Goal: Task Accomplishment & Management: Manage account settings

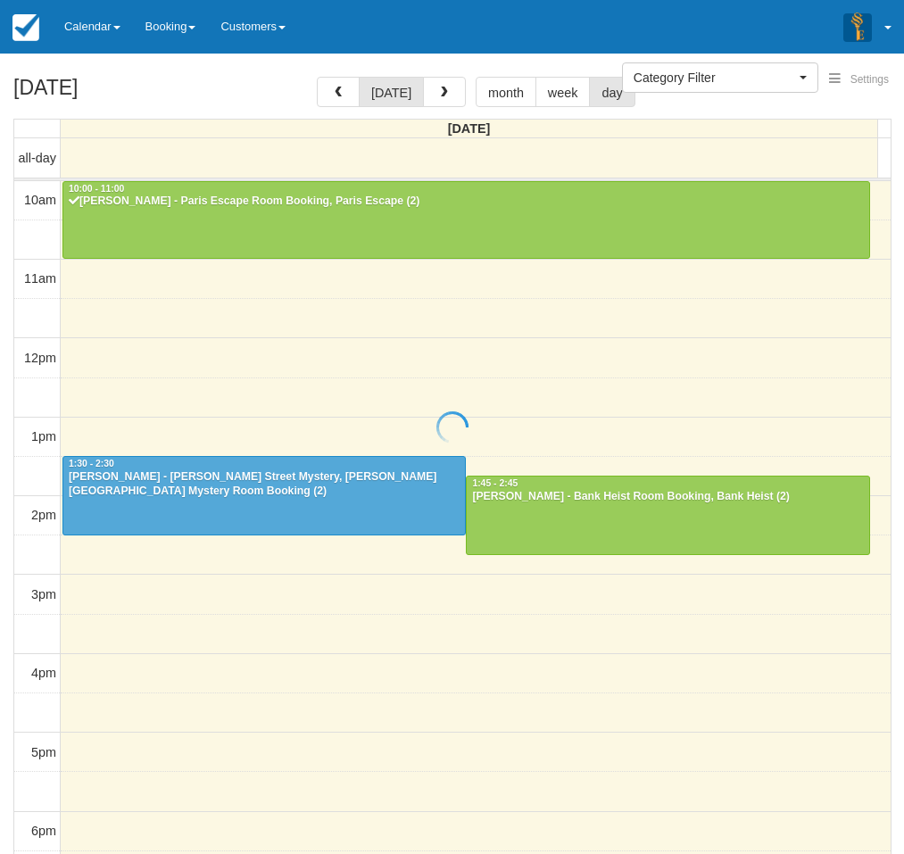
select select
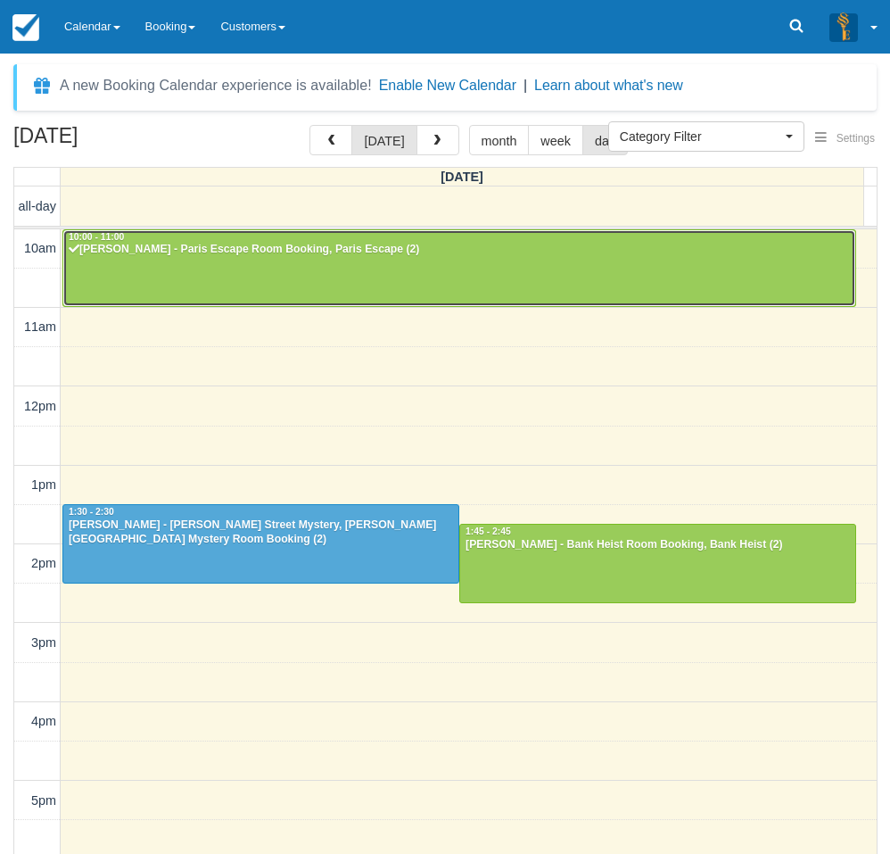
click at [201, 268] on div at bounding box center [459, 268] width 792 height 77
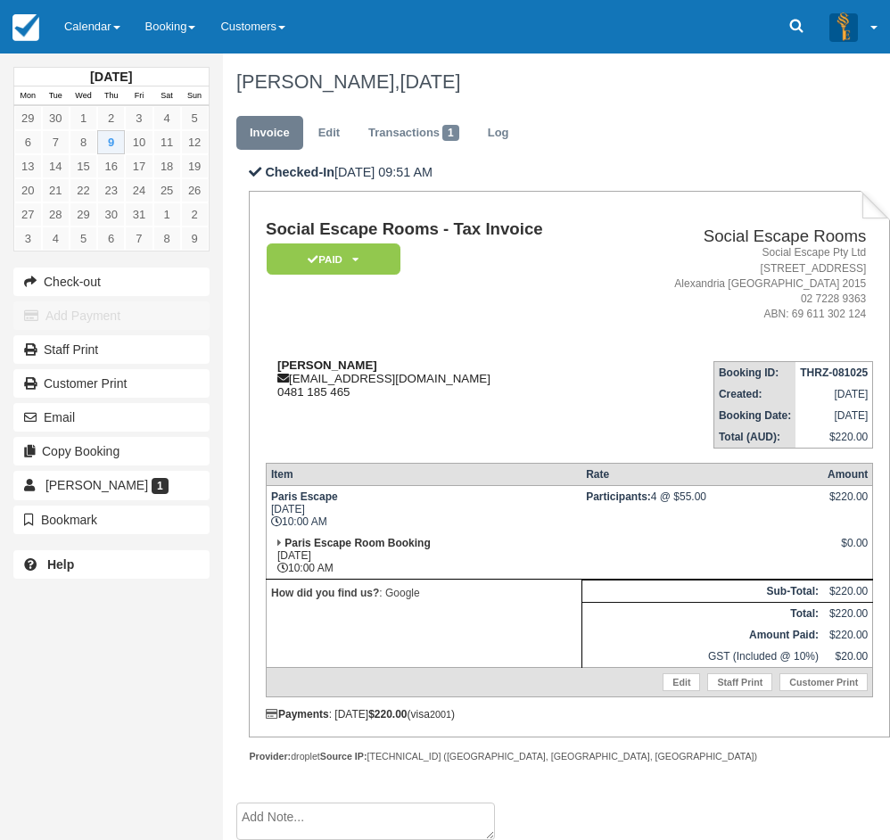
drag, startPoint x: 369, startPoint y: 364, endPoint x: 266, endPoint y: 371, distance: 103.7
click at [266, 371] on div "[PERSON_NAME] [EMAIL_ADDRESS][DOMAIN_NAME] 0481 185 465" at bounding box center [440, 379] width 349 height 40
copy strong "[PERSON_NAME]"
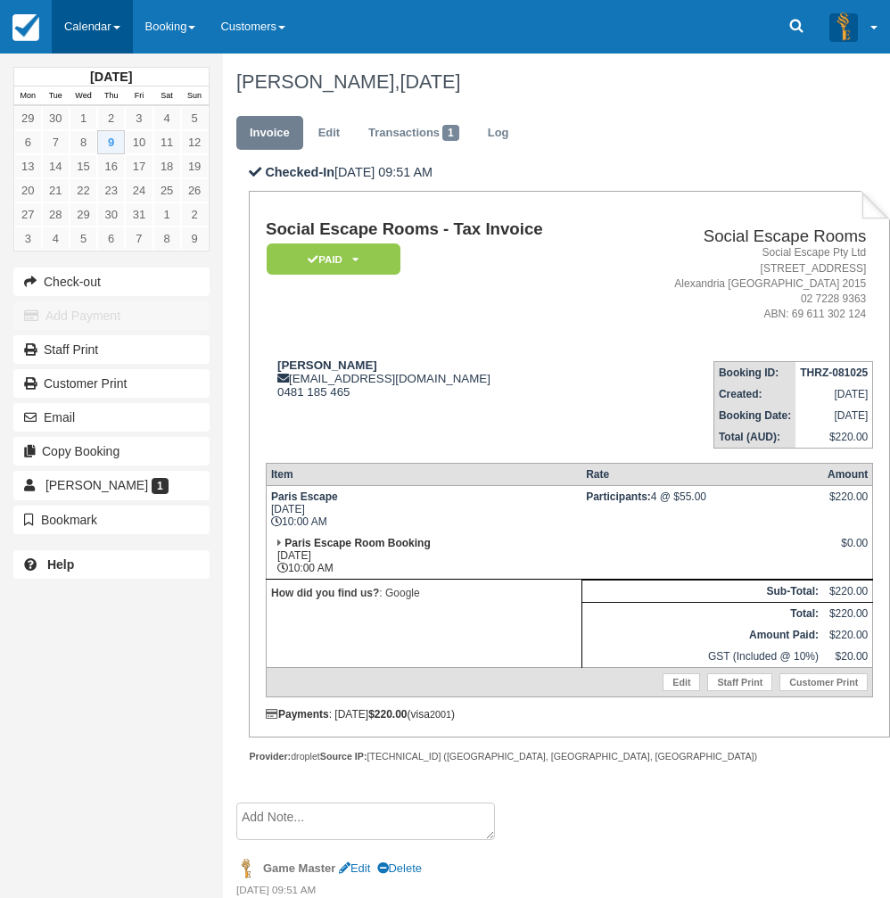
click at [79, 29] on link "Calendar" at bounding box center [92, 27] width 81 height 54
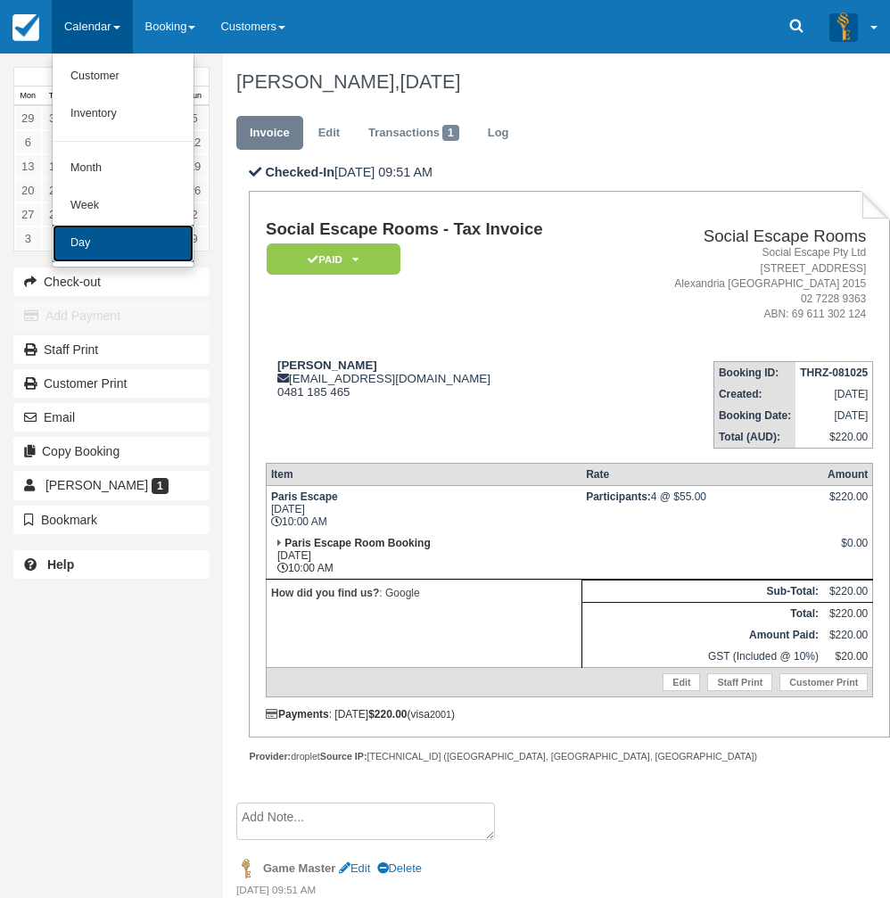
click at [117, 260] on link "Day" at bounding box center [123, 243] width 141 height 37
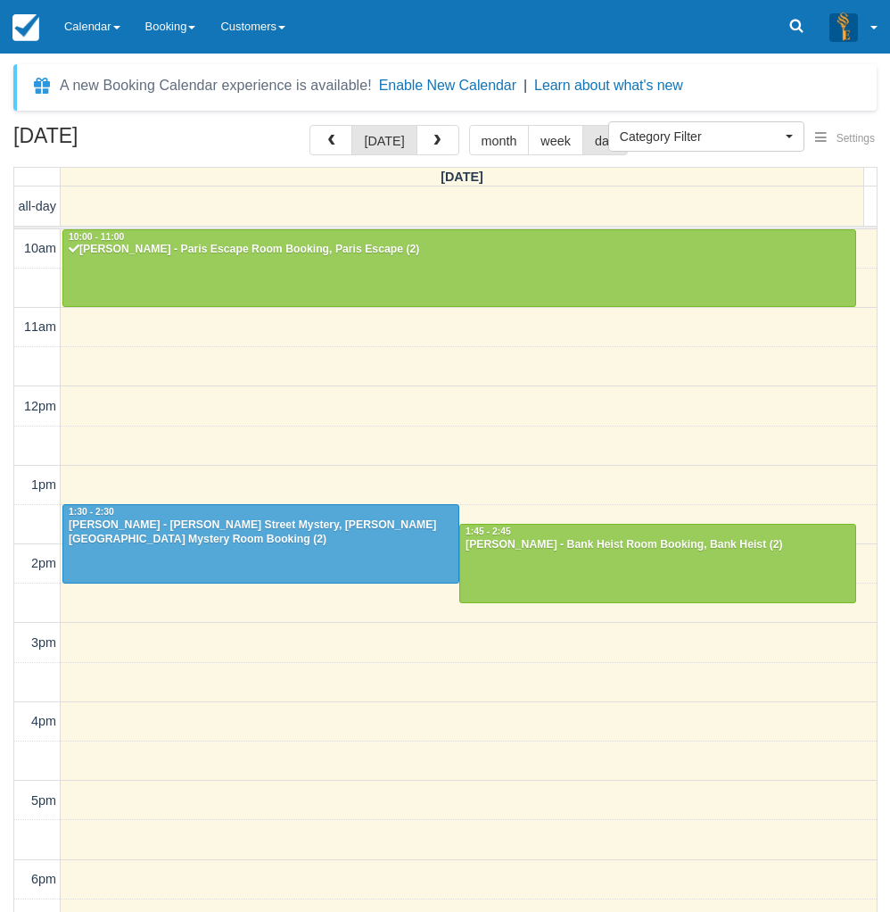
select select
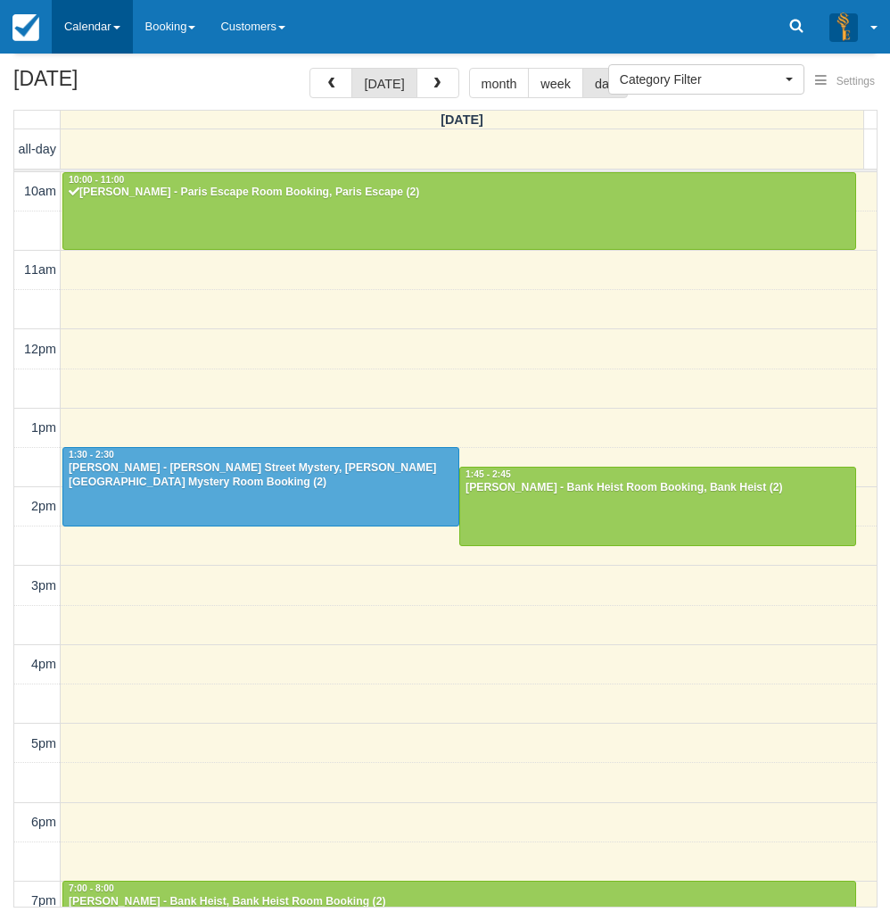
click at [102, 29] on link "Calendar" at bounding box center [92, 27] width 81 height 54
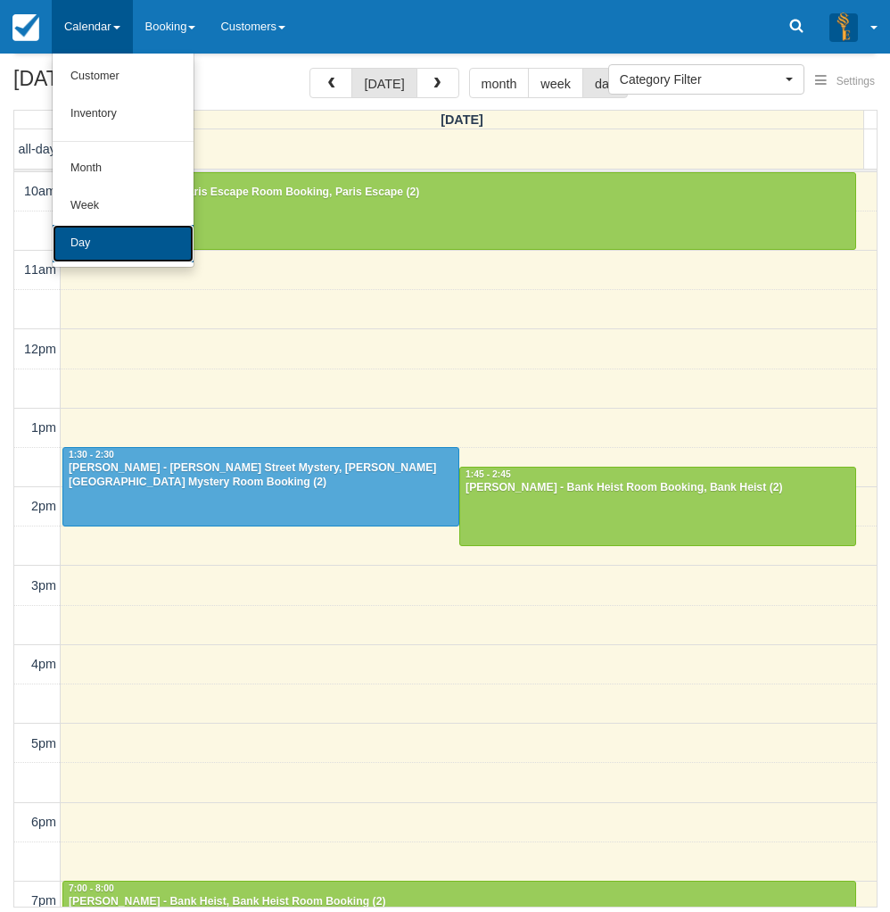
click at [100, 240] on link "Day" at bounding box center [123, 243] width 141 height 37
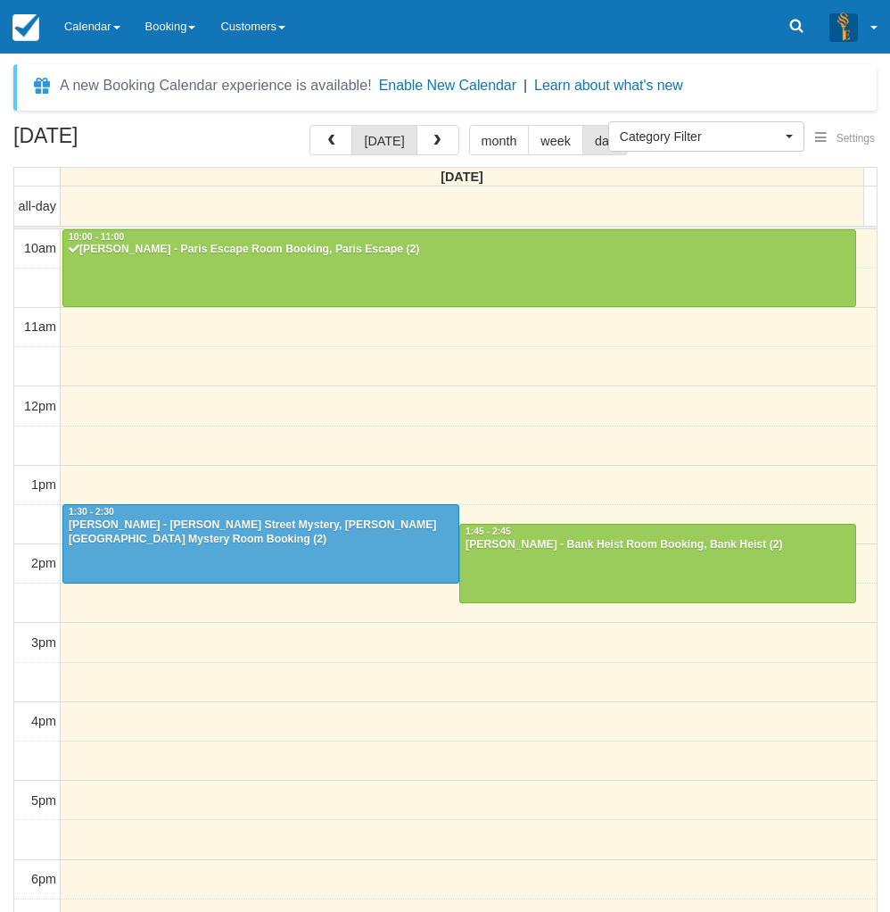
select select
click at [101, 49] on link "Calendar" at bounding box center [92, 27] width 81 height 54
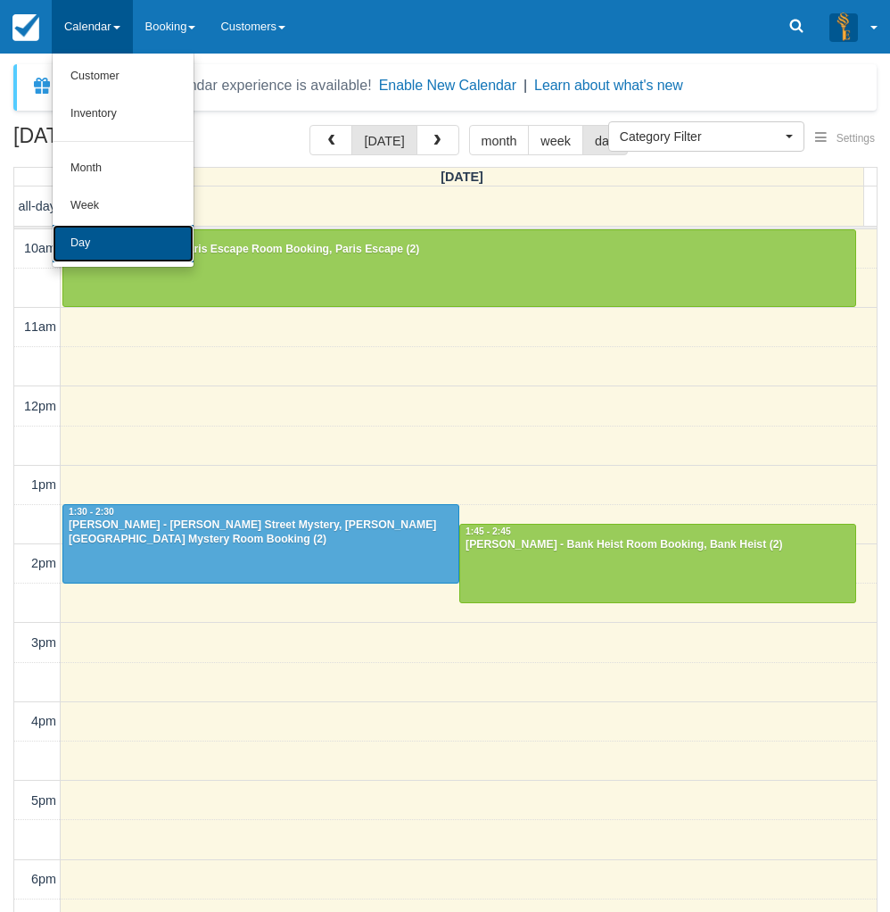
click at [115, 244] on link "Day" at bounding box center [123, 243] width 141 height 37
